Goal: Information Seeking & Learning: Learn about a topic

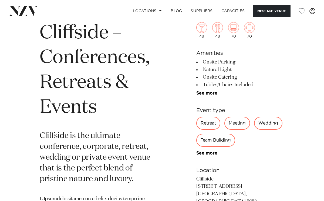
scroll to position [183, 0]
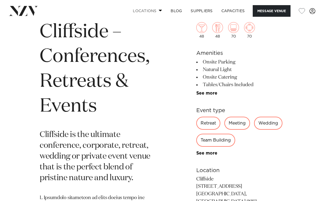
click at [159, 11] on span at bounding box center [161, 10] width 4 height 2
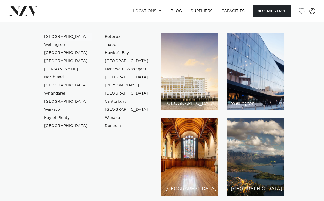
click at [54, 37] on link "[GEOGRAPHIC_DATA]" at bounding box center [66, 37] width 53 height 8
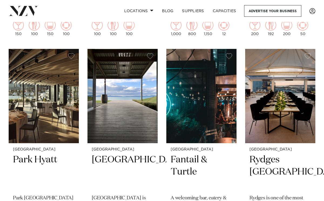
scroll to position [615, 0]
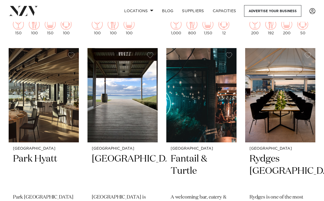
click at [127, 137] on img at bounding box center [122, 95] width 70 height 94
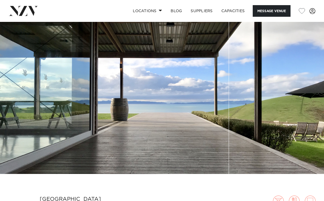
click at [309, 68] on img at bounding box center [162, 98] width 324 height 152
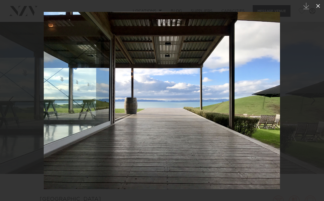
click at [317, 6] on icon at bounding box center [317, 6] width 6 height 6
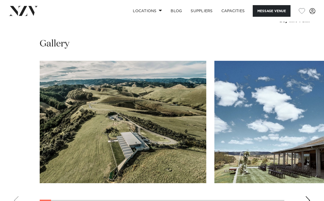
scroll to position [494, 0]
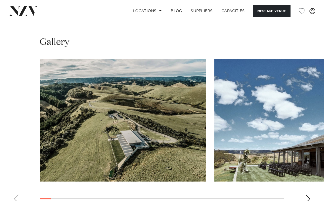
click at [307, 194] on div "Next slide" at bounding box center [307, 198] width 5 height 9
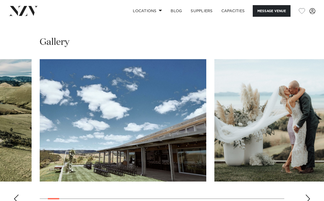
click at [306, 194] on div "Next slide" at bounding box center [307, 198] width 5 height 9
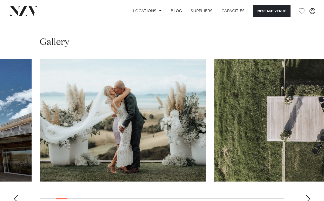
click at [306, 194] on div "Next slide" at bounding box center [307, 198] width 5 height 9
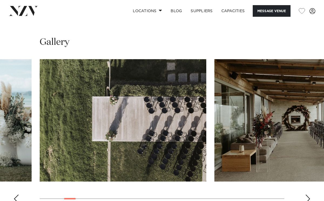
click at [306, 194] on div "Next slide" at bounding box center [307, 198] width 5 height 9
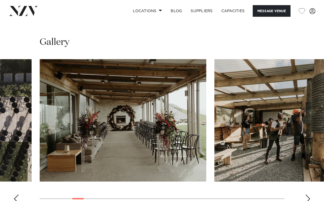
click at [306, 194] on div "Next slide" at bounding box center [307, 198] width 5 height 9
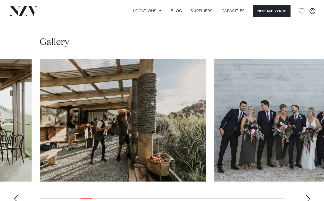
click at [306, 194] on div "Next slide" at bounding box center [307, 198] width 5 height 9
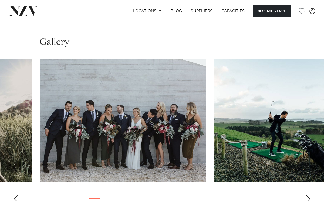
click at [306, 194] on div "Next slide" at bounding box center [307, 198] width 5 height 9
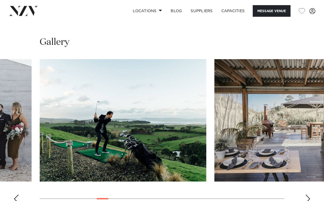
click at [306, 194] on div "Next slide" at bounding box center [307, 198] width 5 height 9
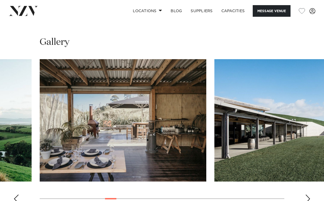
click at [306, 194] on div "Next slide" at bounding box center [307, 198] width 5 height 9
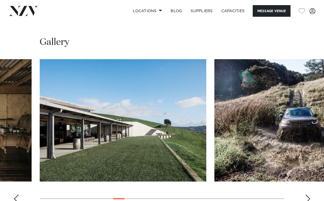
click at [306, 194] on div "Next slide" at bounding box center [307, 198] width 5 height 9
